Goal: Communication & Community: Answer question/provide support

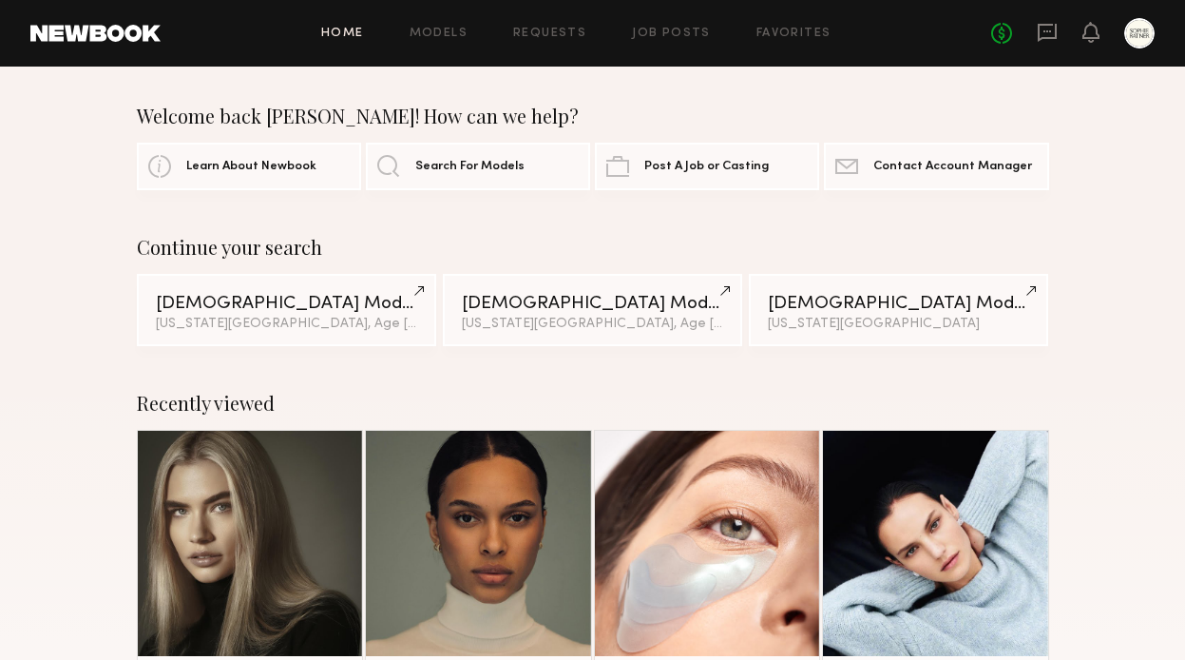
click at [1065, 25] on div "No fees up to $5,000" at bounding box center [1074, 33] width 164 height 30
click at [1042, 29] on icon at bounding box center [1047, 32] width 21 height 21
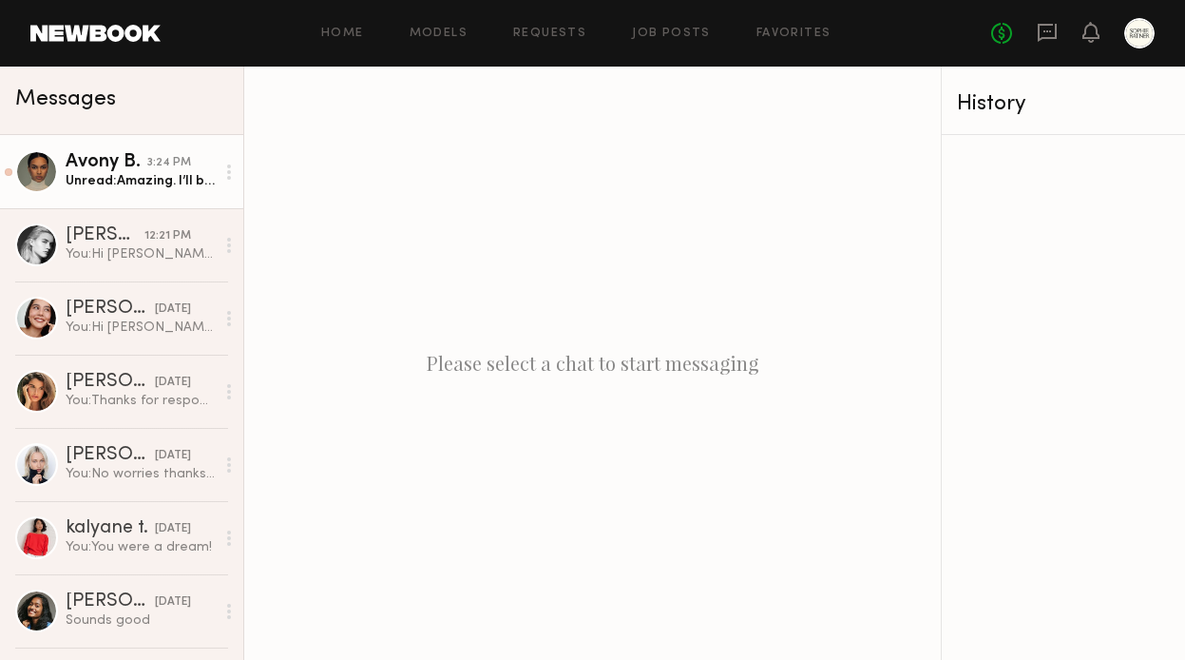
click at [116, 181] on div "Unread: Amazing. I’ll be waiting then! 🤍 And as for my ring size im around 5 or…" at bounding box center [140, 181] width 149 height 18
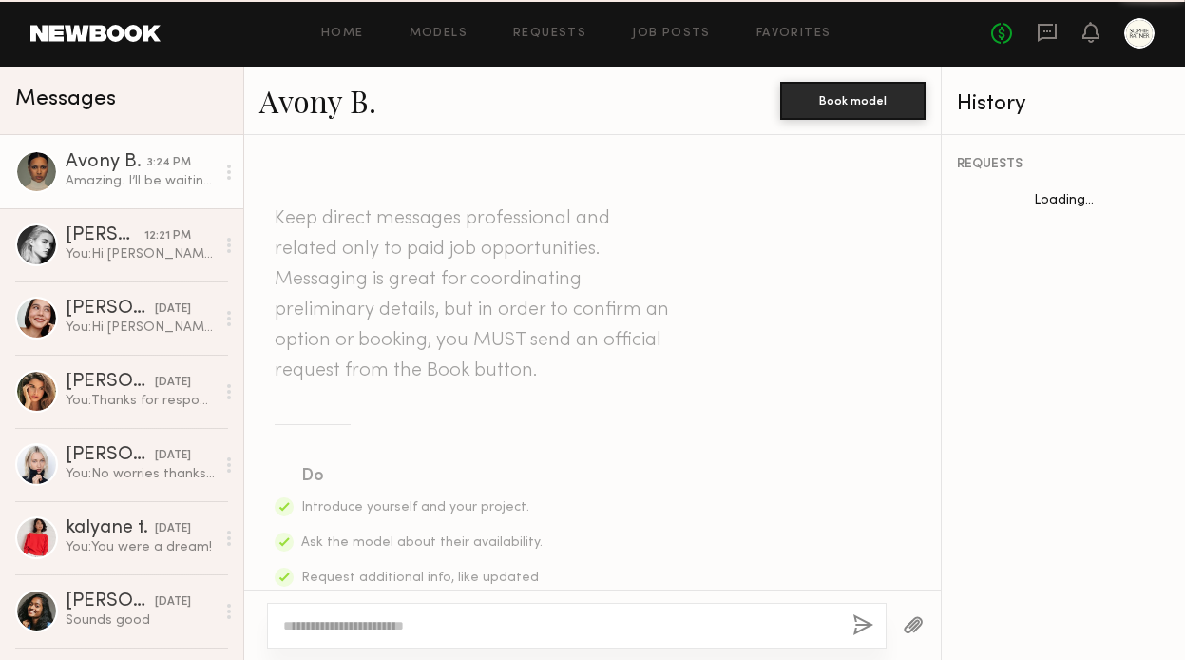
scroll to position [1910, 0]
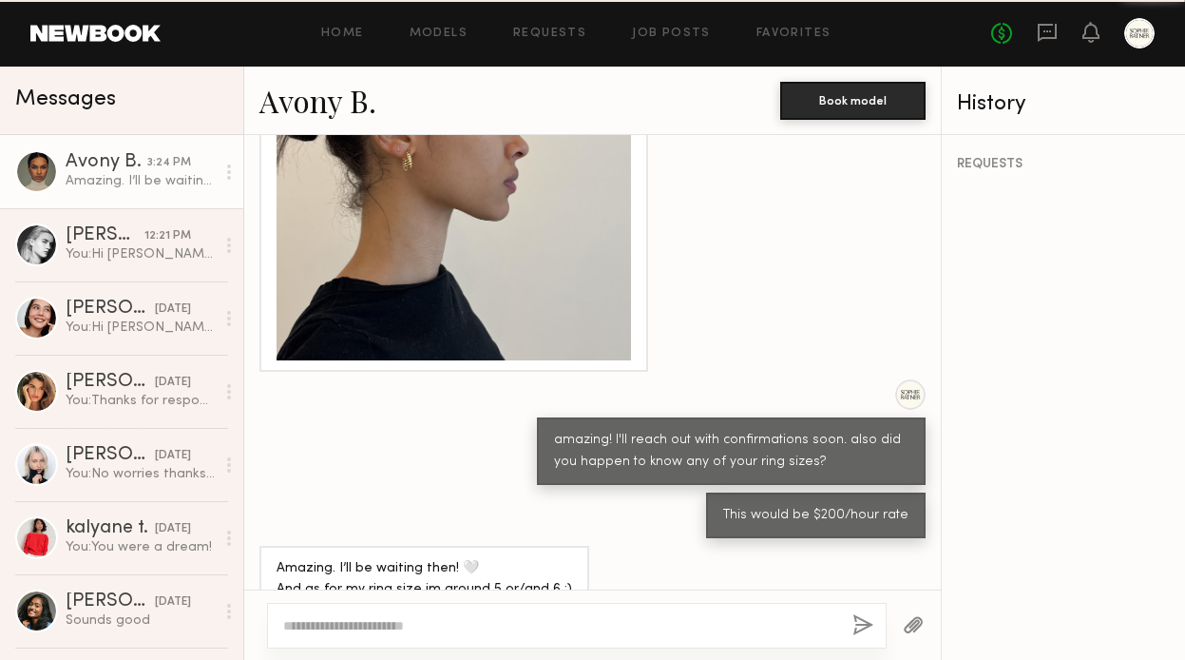
click at [116, 181] on div "Amazing. I’ll be waiting then! 🤍 And as for my ring size im around 5 or/and 6 :)" at bounding box center [140, 181] width 149 height 18
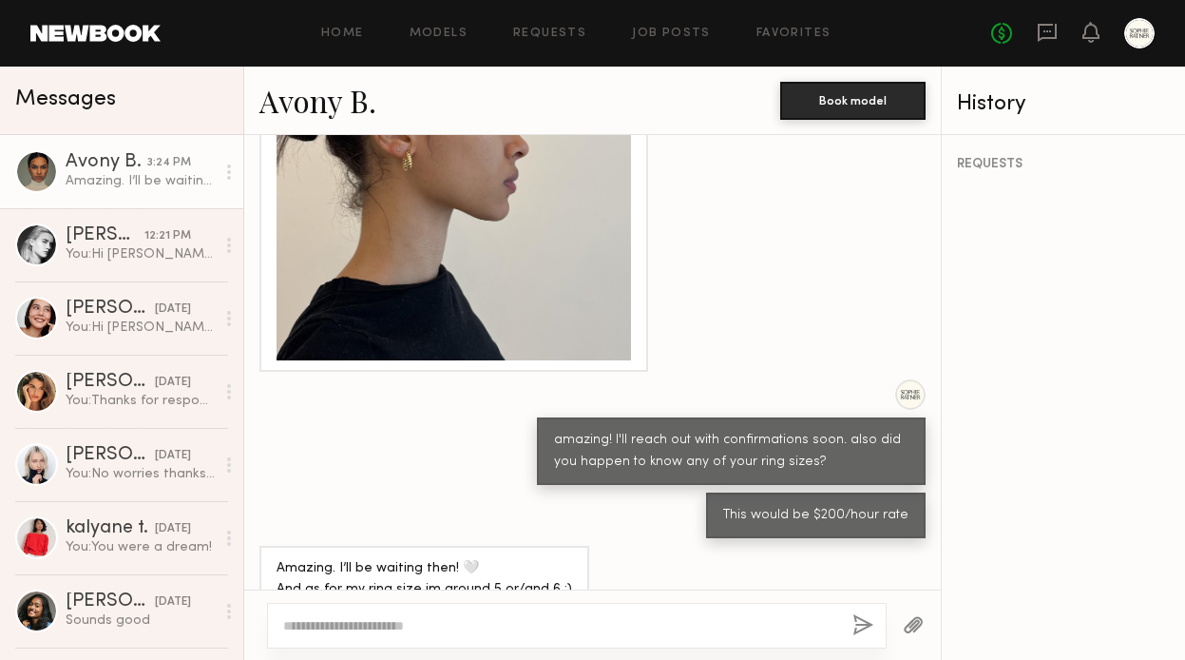
click at [393, 559] on div "Amazing. I’ll be waiting then! 🤍 And as for my ring size im around 5 or/and 6 :)" at bounding box center [425, 580] width 296 height 44
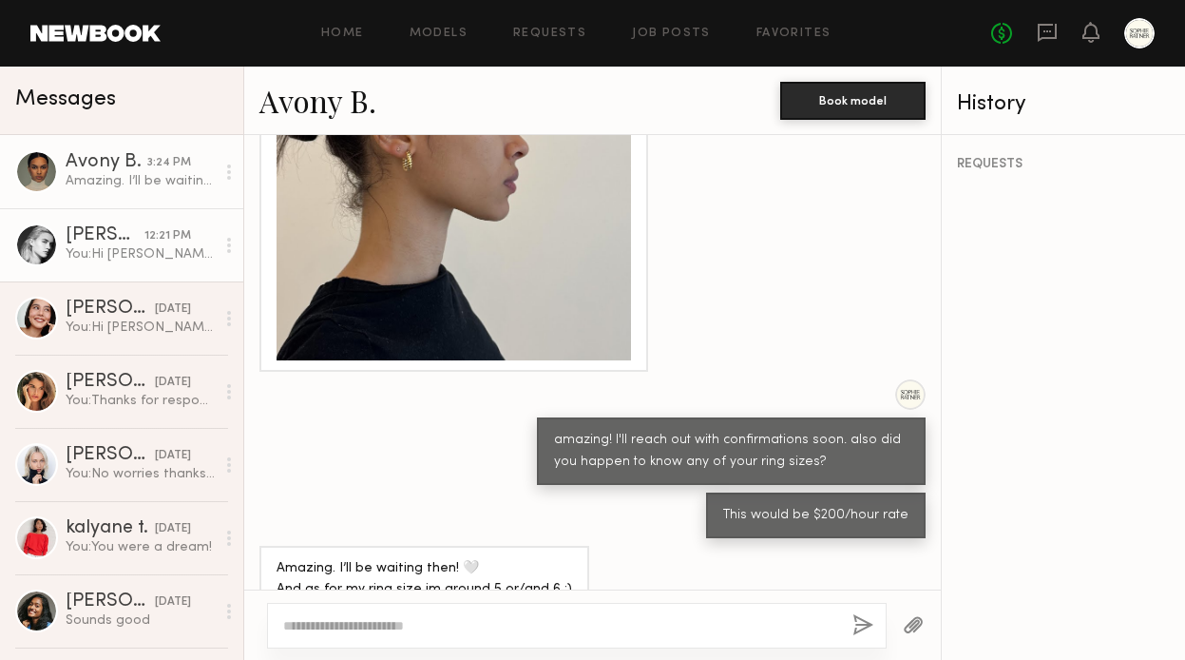
click at [128, 270] on link "[PERSON_NAME] 12:21 PM You: Hi [PERSON_NAME] , we'd love to book for you our ho…" at bounding box center [121, 244] width 243 height 73
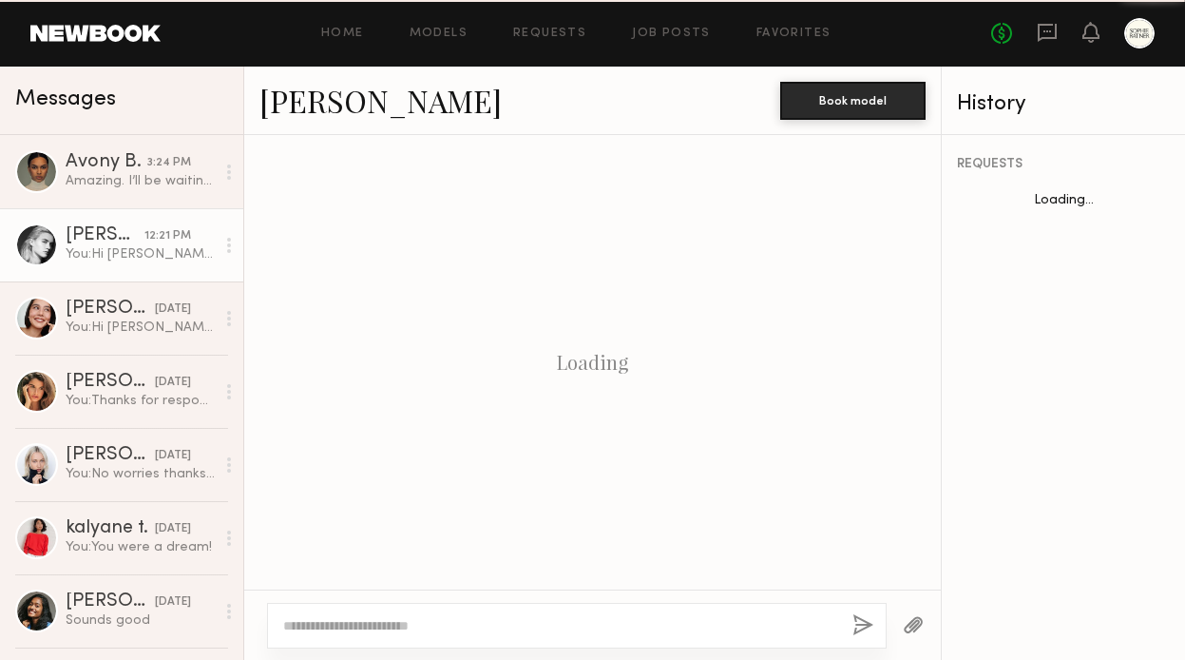
scroll to position [1019, 0]
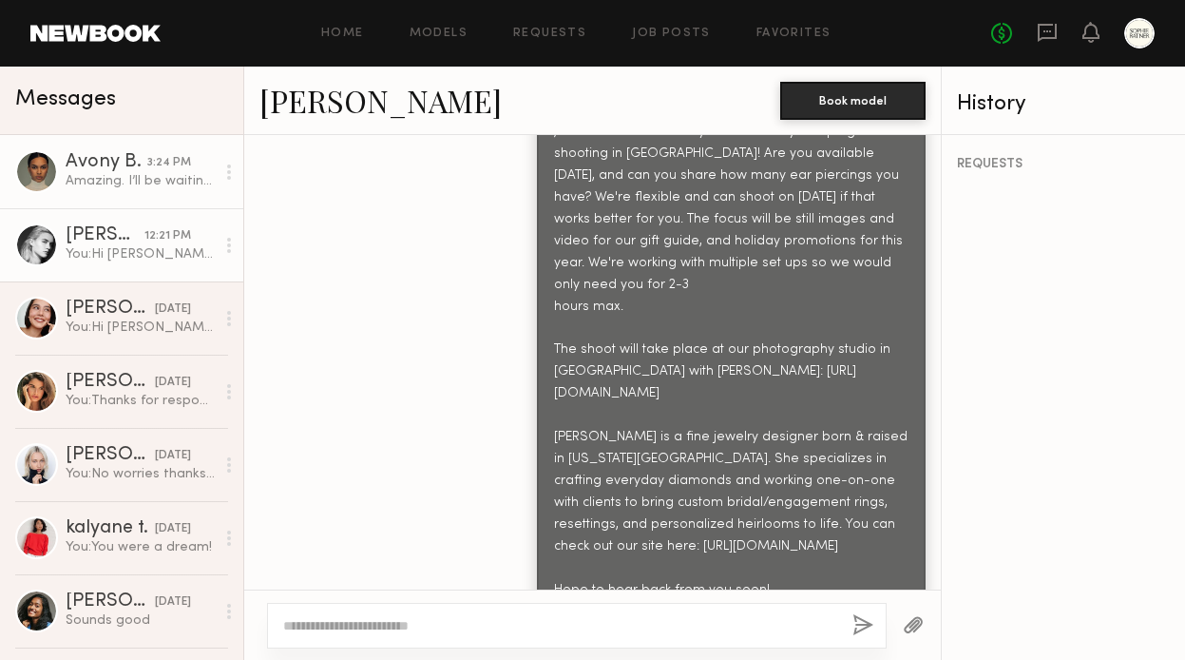
click at [123, 178] on div "Amazing. I’ll be waiting then! 🤍 And as for my ring size im around 5 or/and 6 :)" at bounding box center [140, 181] width 149 height 18
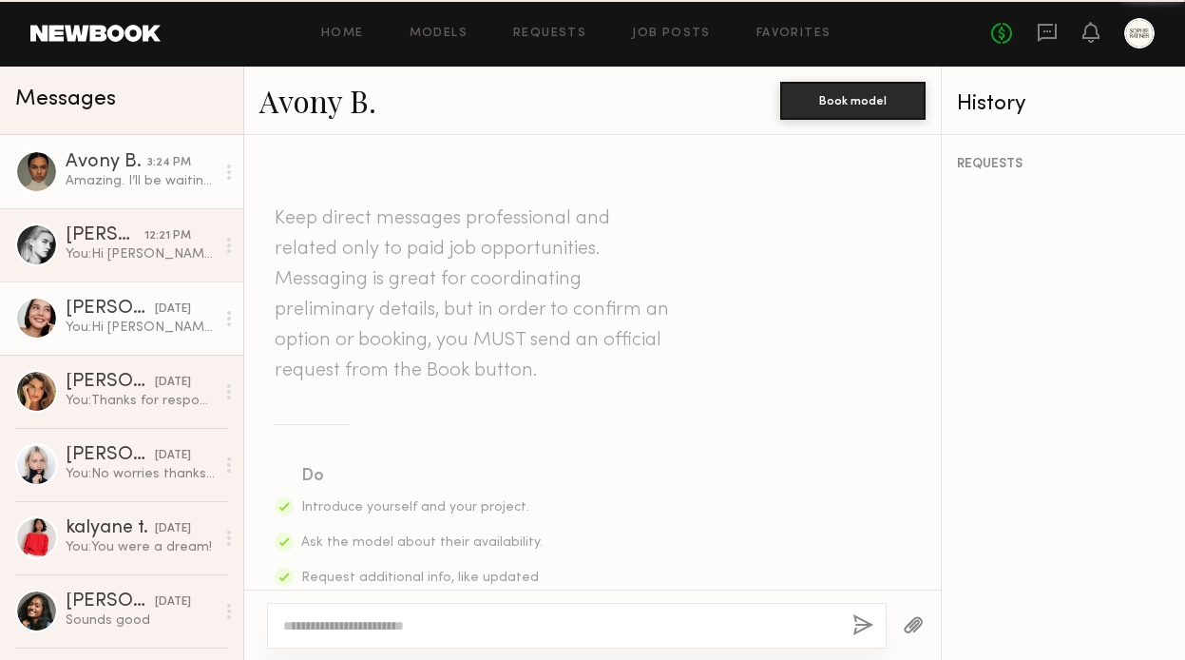
scroll to position [1910, 0]
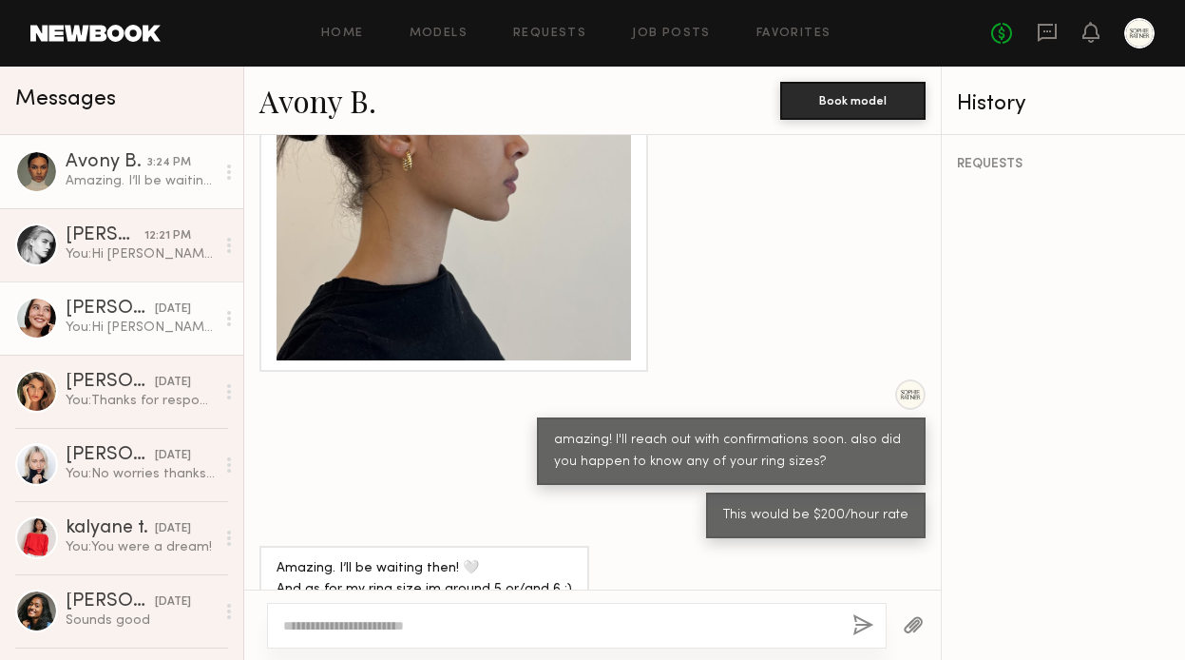
click at [110, 330] on div "You: Hi [PERSON_NAME], we'd love to book for you our holiday campaign shooting …" at bounding box center [140, 327] width 149 height 18
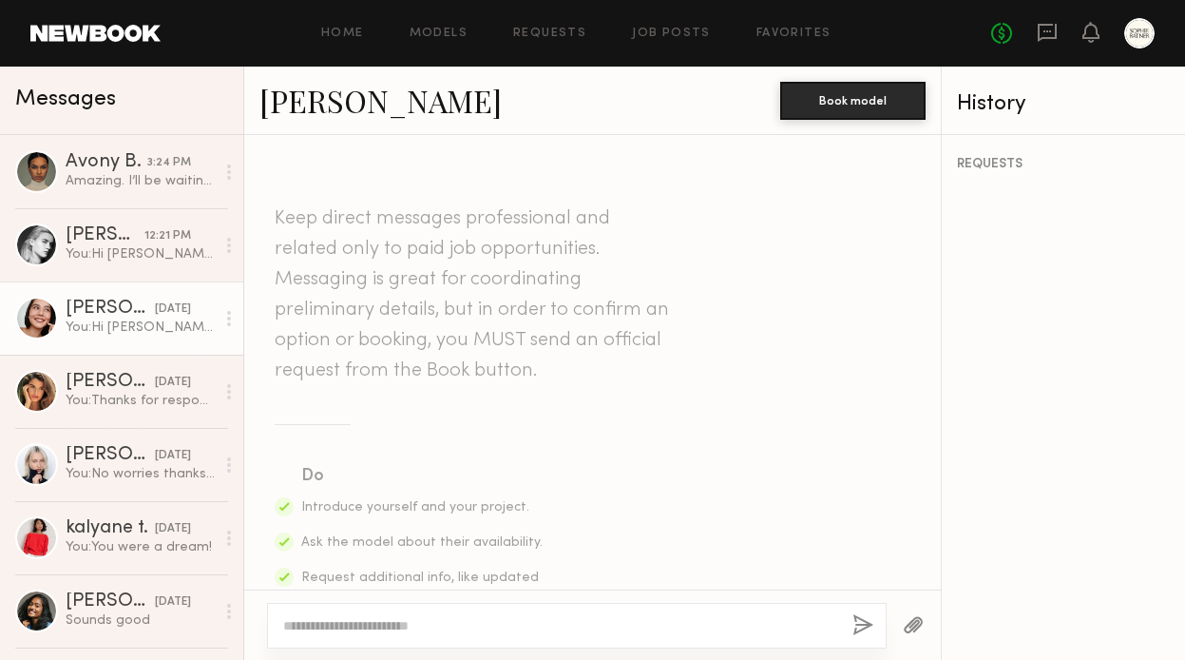
scroll to position [997, 0]
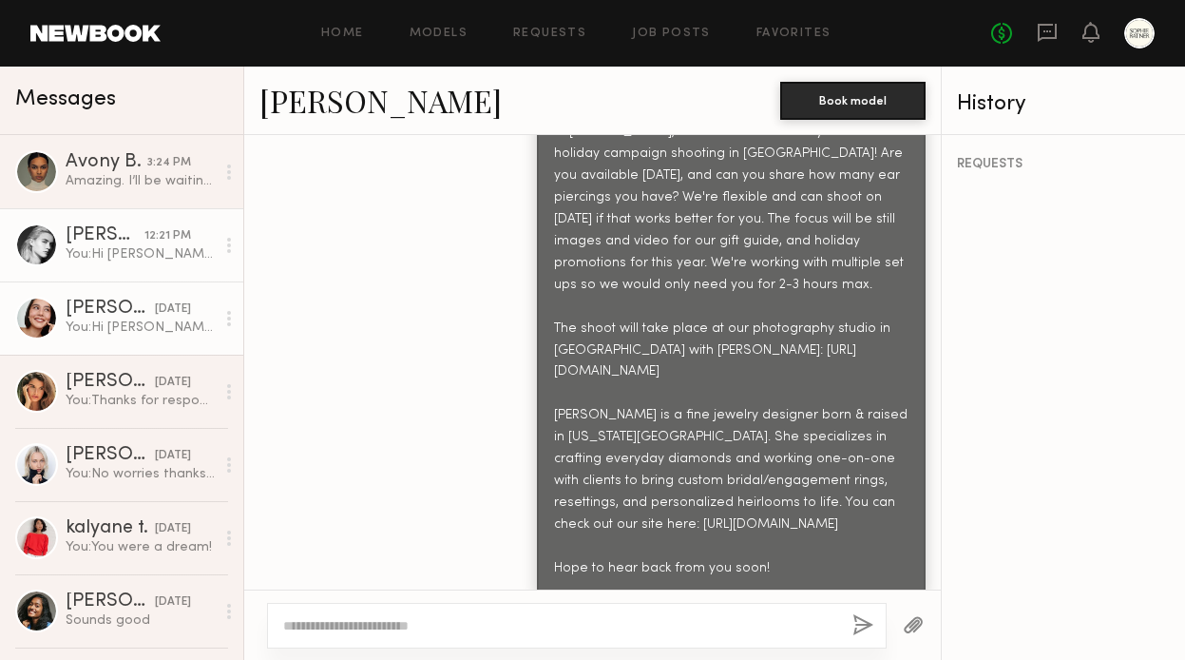
click at [125, 264] on link "[PERSON_NAME] 12:21 PM You: Hi [PERSON_NAME] , we'd love to book for you our ho…" at bounding box center [121, 244] width 243 height 73
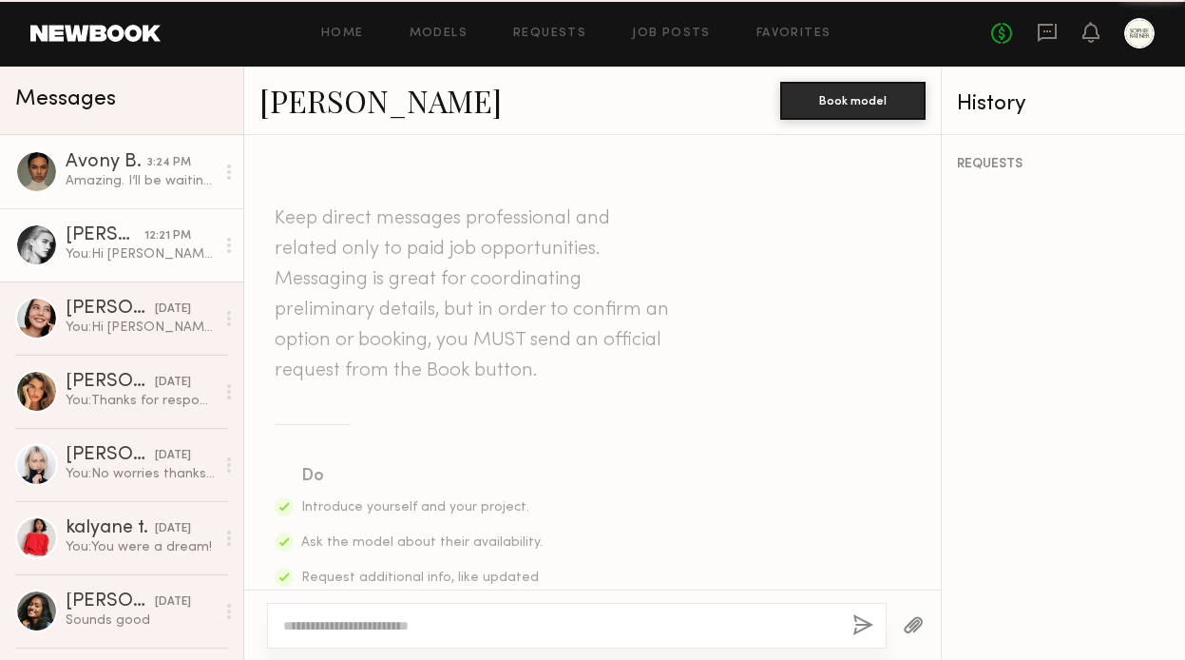
scroll to position [1019, 0]
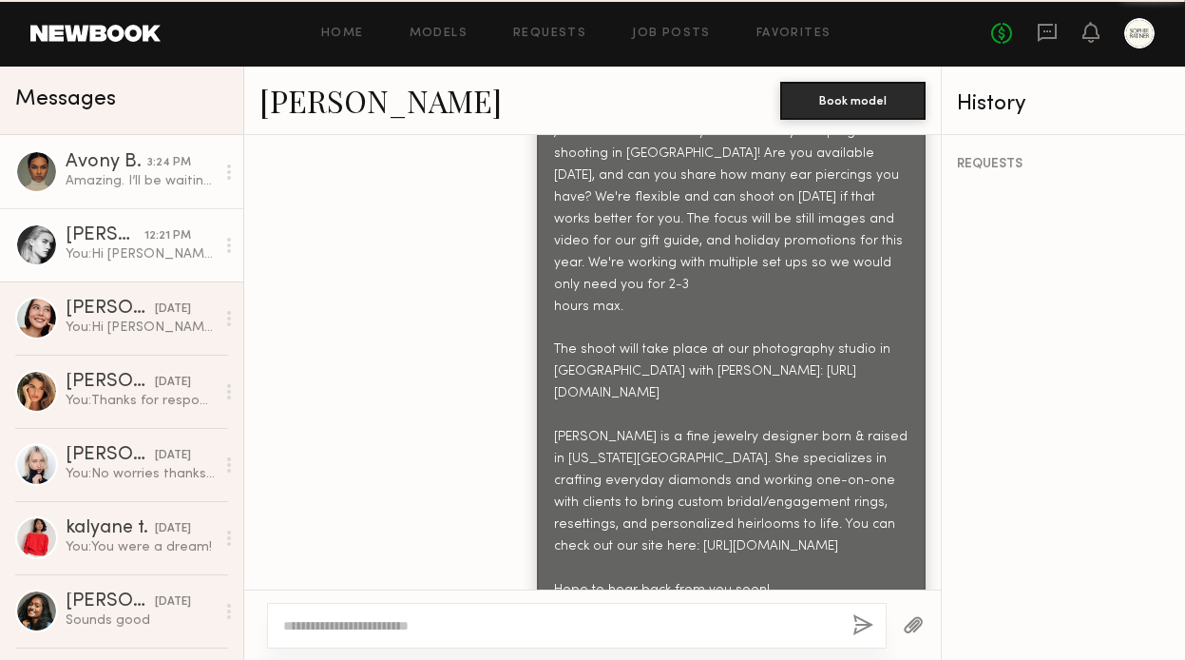
click at [120, 184] on div "Amazing. I’ll be waiting then! 🤍 And as for my ring size im around 5 or/and 6 :)" at bounding box center [140, 181] width 149 height 18
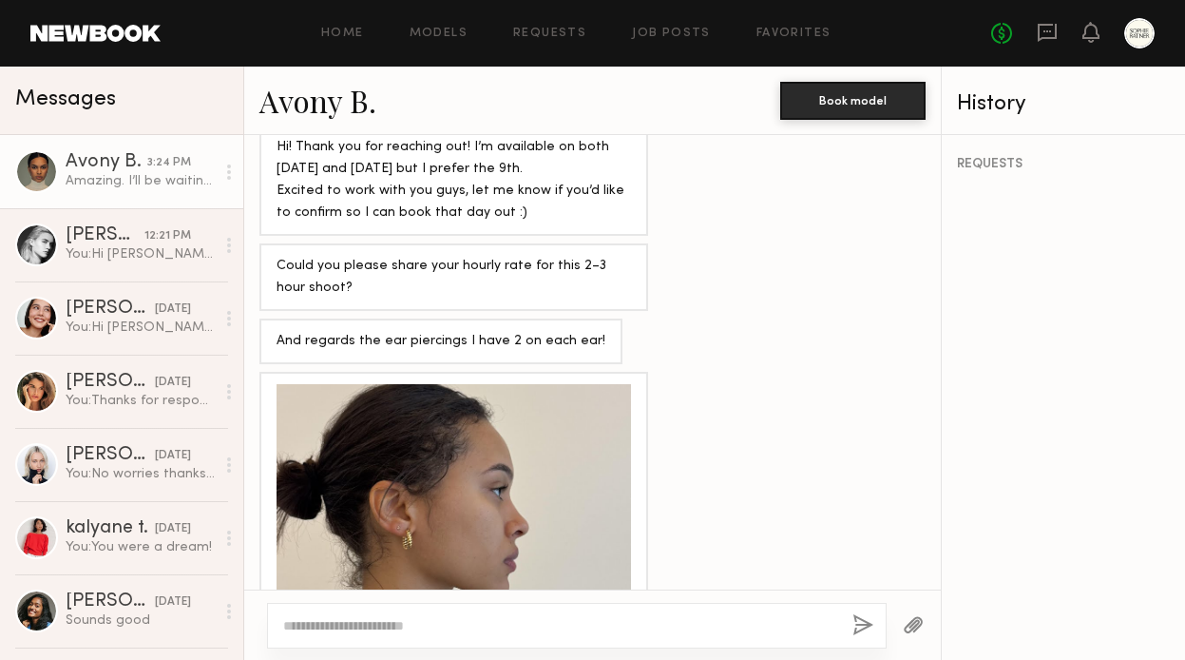
scroll to position [1910, 0]
